Goal: Find specific page/section: Find specific page/section

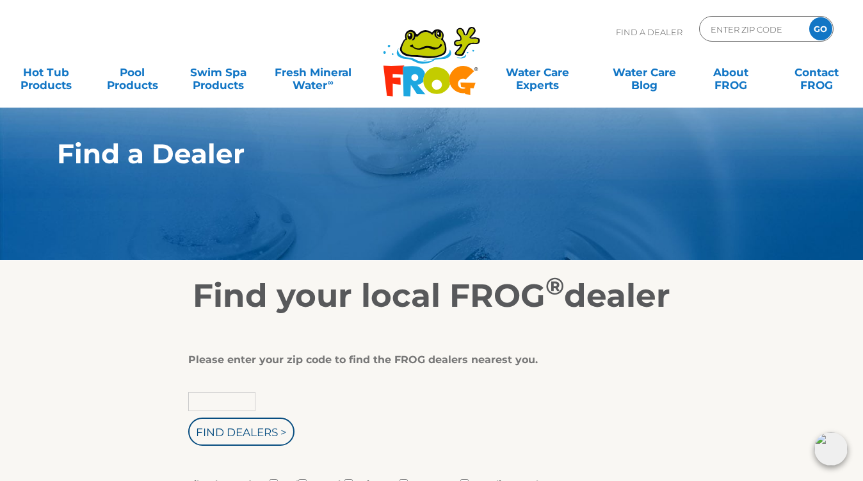
click at [244, 400] on input "text" at bounding box center [221, 401] width 67 height 19
type input "98277"
click at [248, 424] on input "Find Dealers >" at bounding box center [241, 431] width 106 height 28
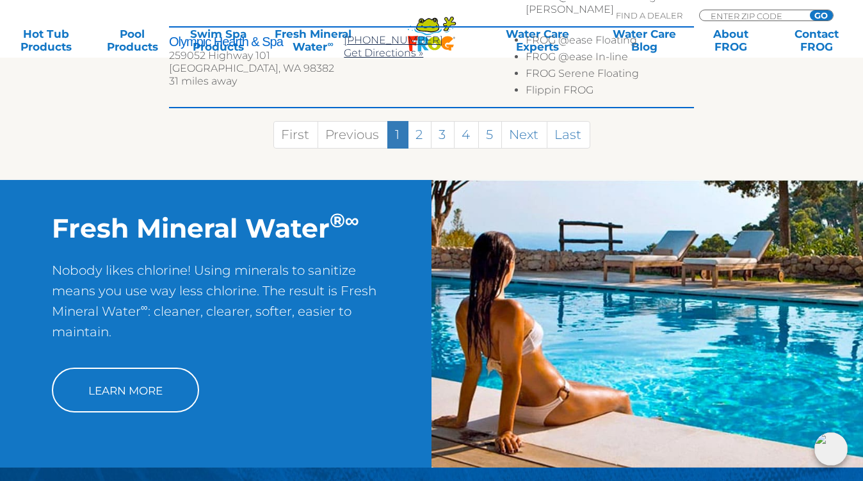
scroll to position [1050, 0]
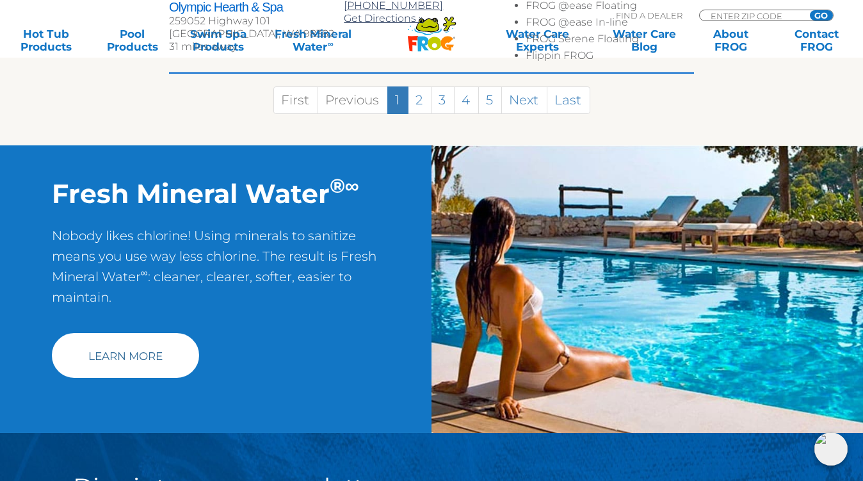
click at [127, 333] on link "Learn More" at bounding box center [125, 355] width 147 height 45
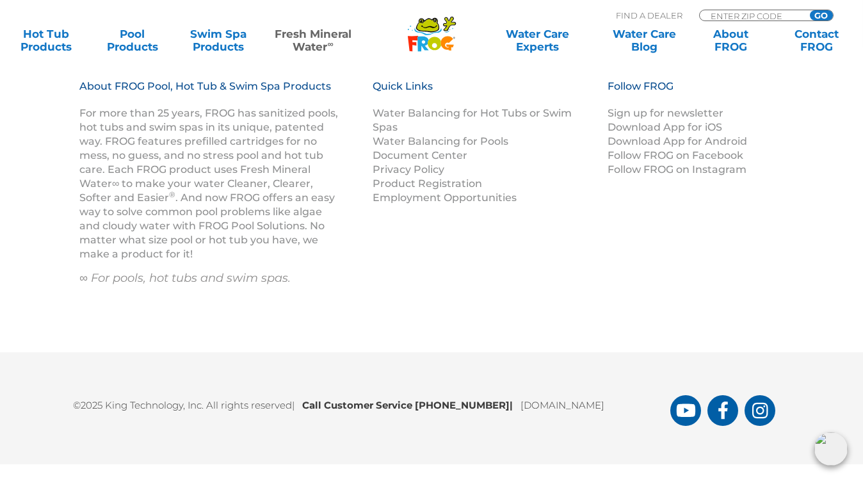
scroll to position [1913, 0]
